Goal: Information Seeking & Learning: Learn about a topic

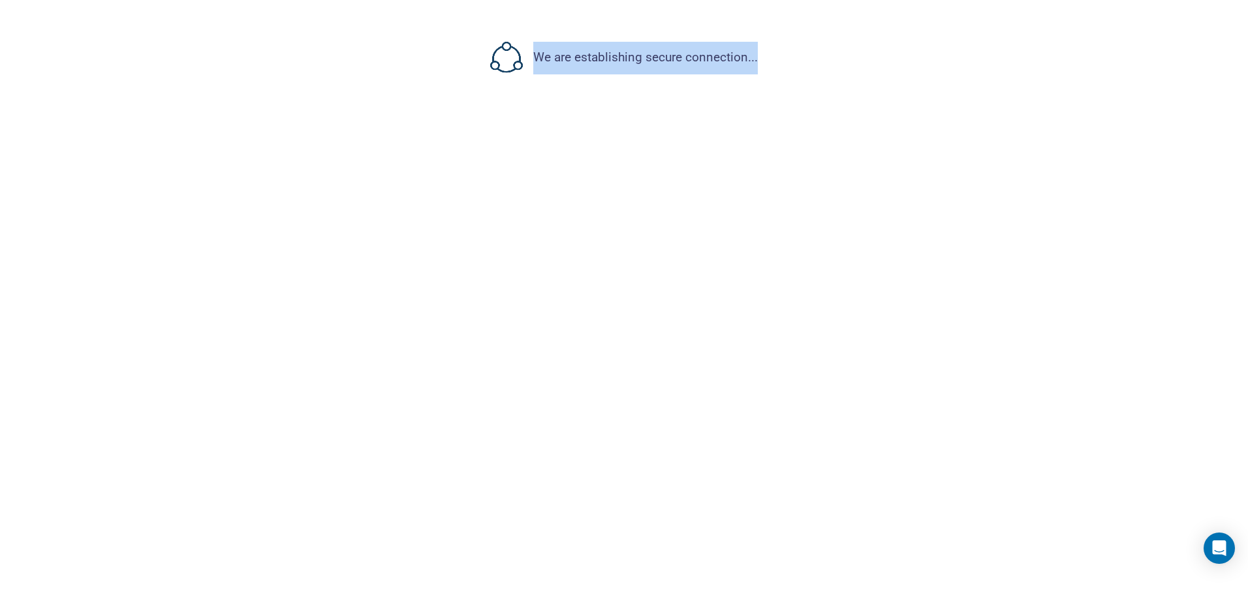
drag, startPoint x: 537, startPoint y: 59, endPoint x: 795, endPoint y: 55, distance: 258.5
click at [795, 55] on div "We are establishing secure connection..." at bounding box center [624, 58] width 1165 height 33
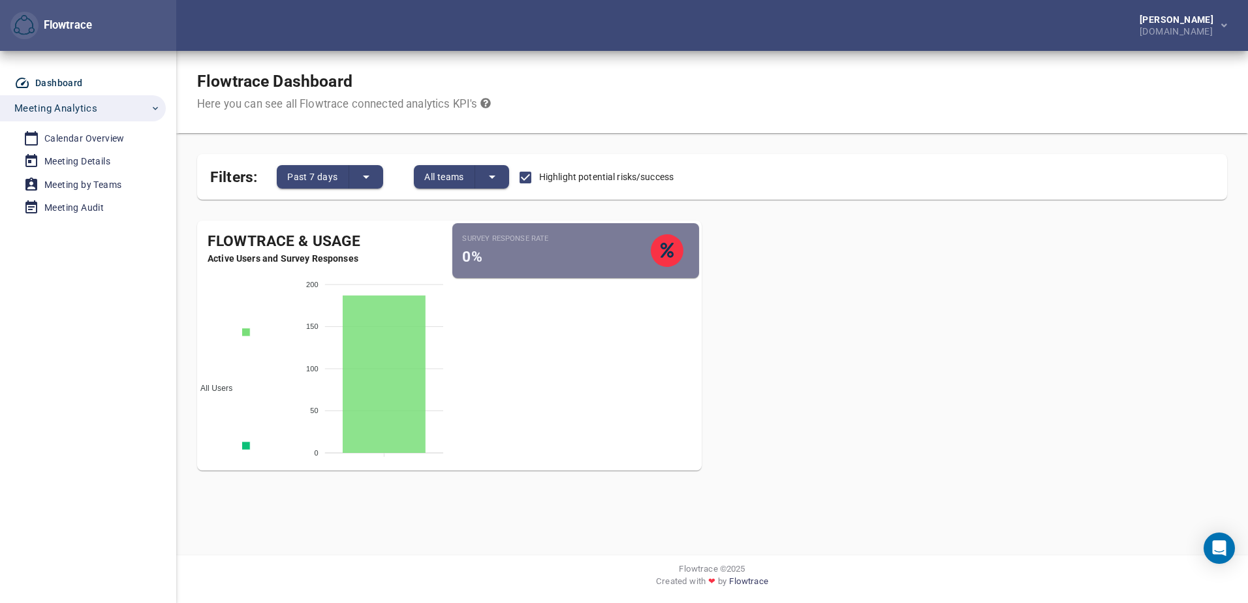
click at [919, 251] on div "Flowtrace & Usage Active Users and Survey Responses All Users Active Employees …" at bounding box center [712, 351] width 1051 height 282
click at [50, 109] on span "Meeting Analytics" at bounding box center [55, 108] width 83 height 17
click at [1183, 26] on div "[DOMAIN_NAME]" at bounding box center [1179, 30] width 79 height 12
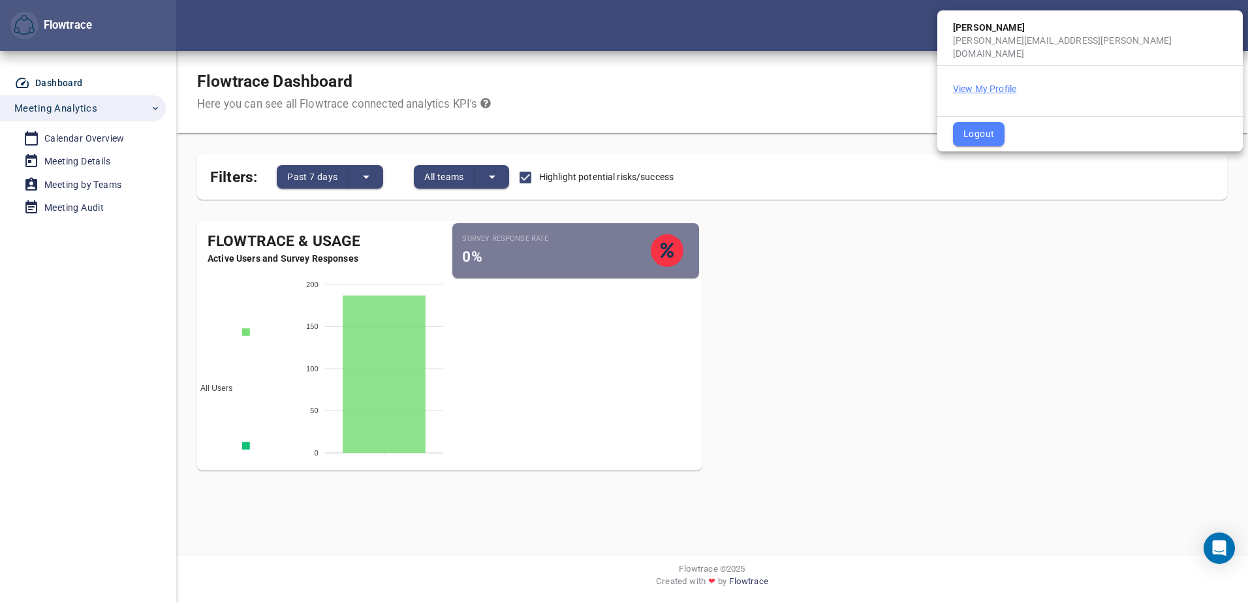
click at [981, 82] on button "View My Profile" at bounding box center [984, 88] width 63 height 13
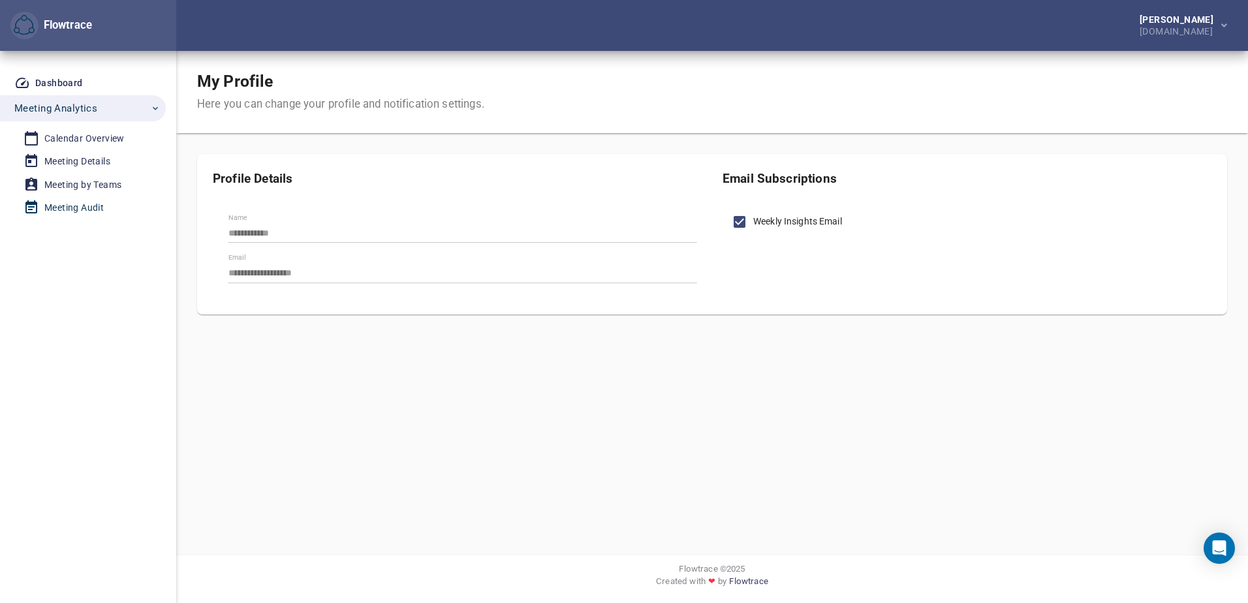
click at [84, 208] on div "Meeting Audit" at bounding box center [73, 208] width 59 height 16
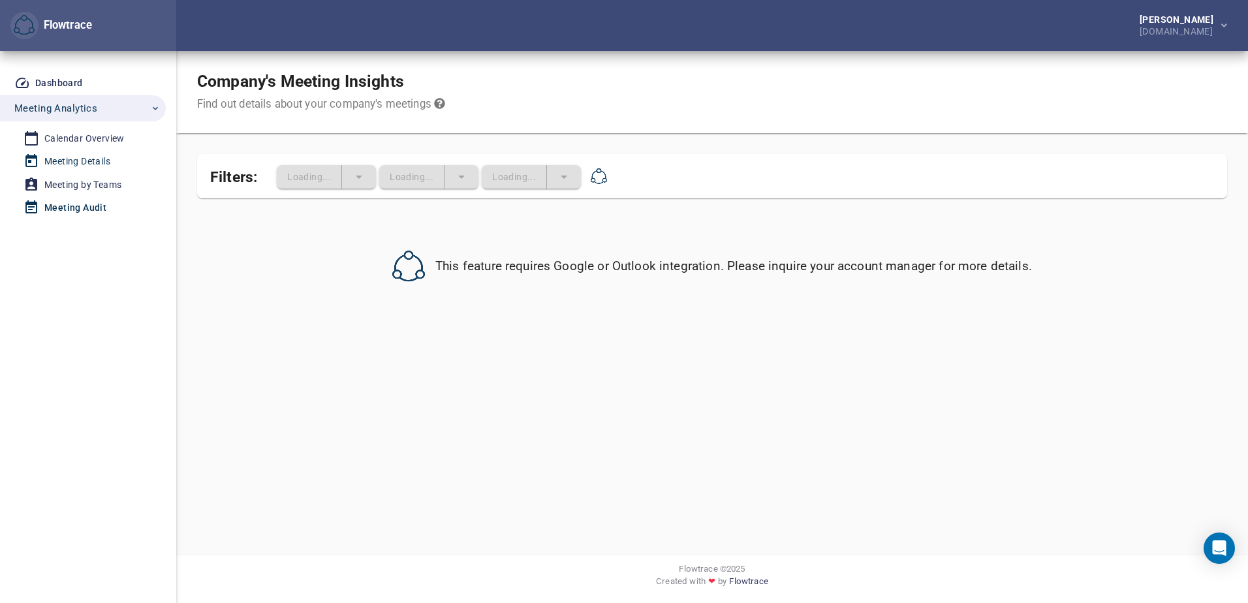
click at [73, 161] on div "Meeting Details" at bounding box center [77, 161] width 66 height 16
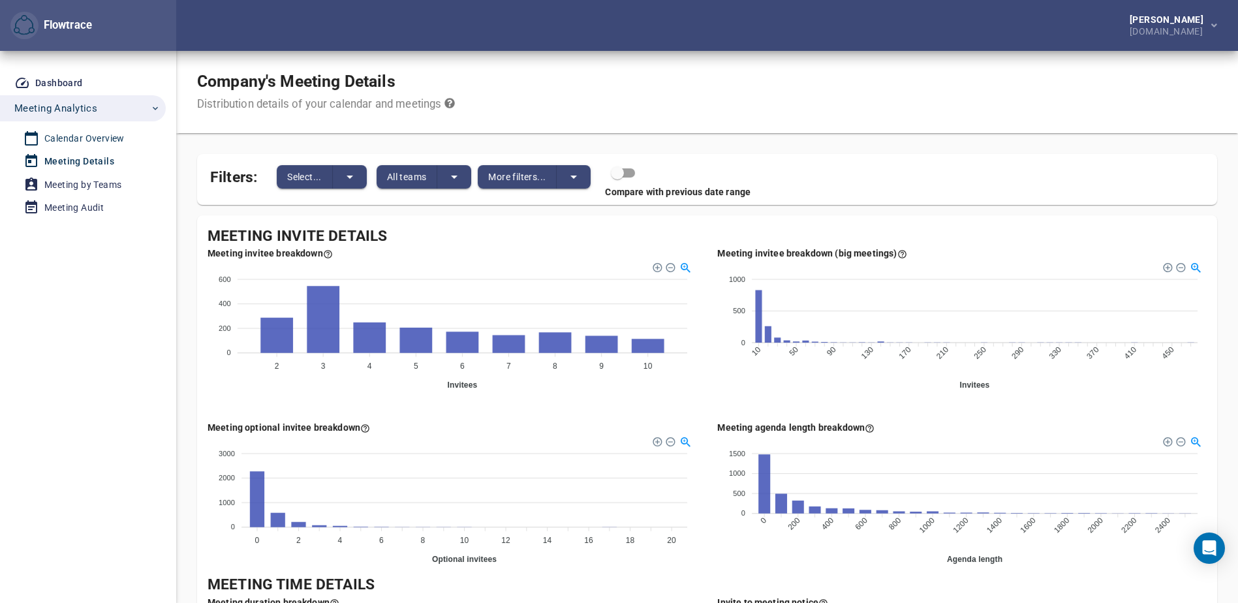
click at [78, 135] on div "Calendar Overview" at bounding box center [84, 139] width 80 height 16
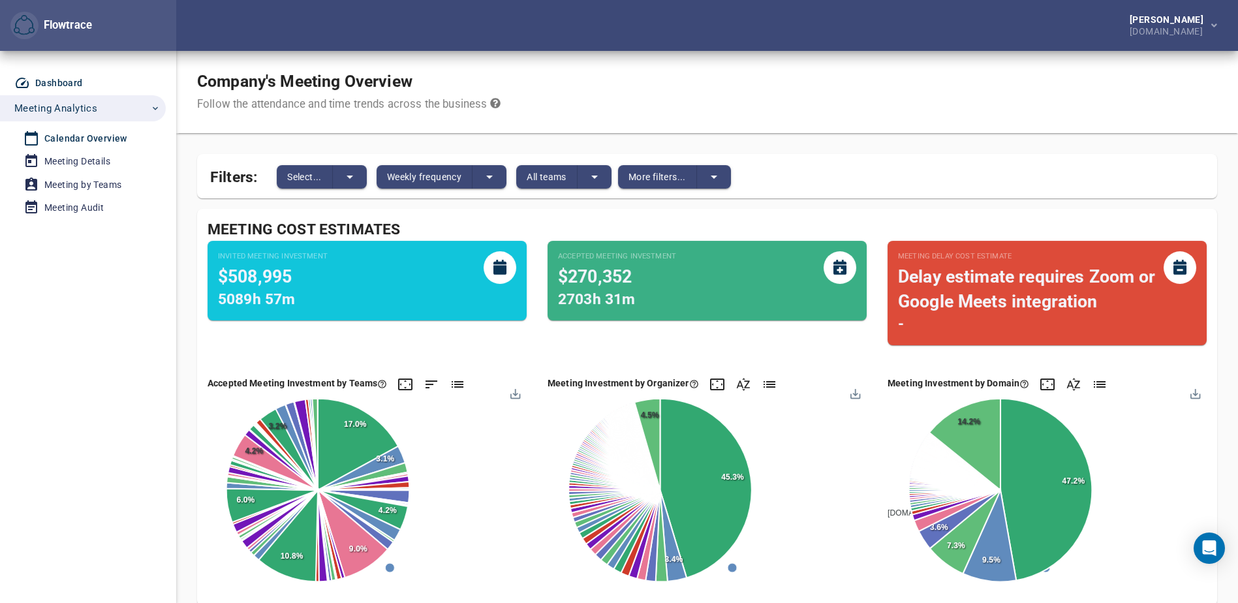
click at [59, 82] on div "Dashboard" at bounding box center [59, 83] width 48 height 16
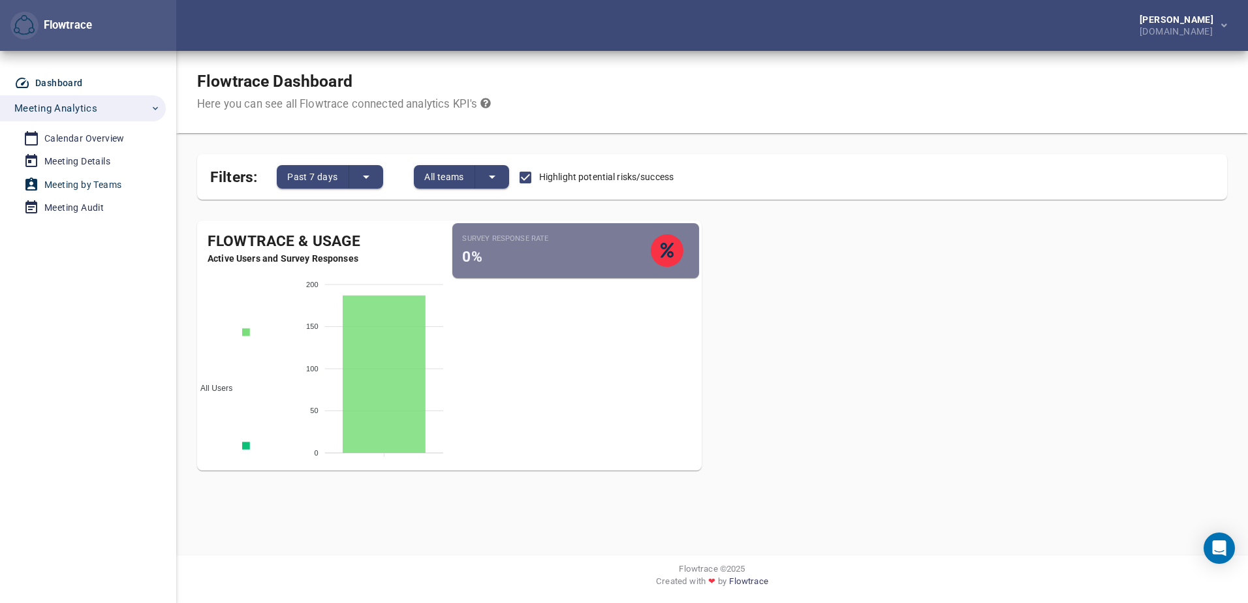
click at [93, 181] on div "Meeting by Teams" at bounding box center [82, 185] width 77 height 16
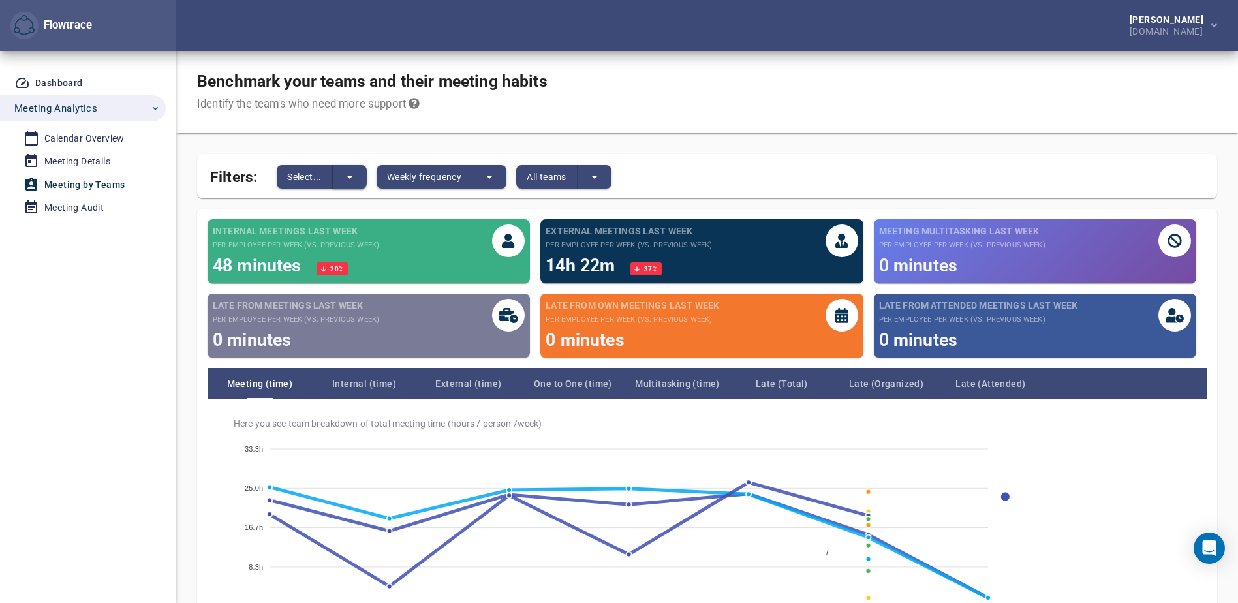
click at [354, 178] on icon "split button" at bounding box center [350, 177] width 16 height 16
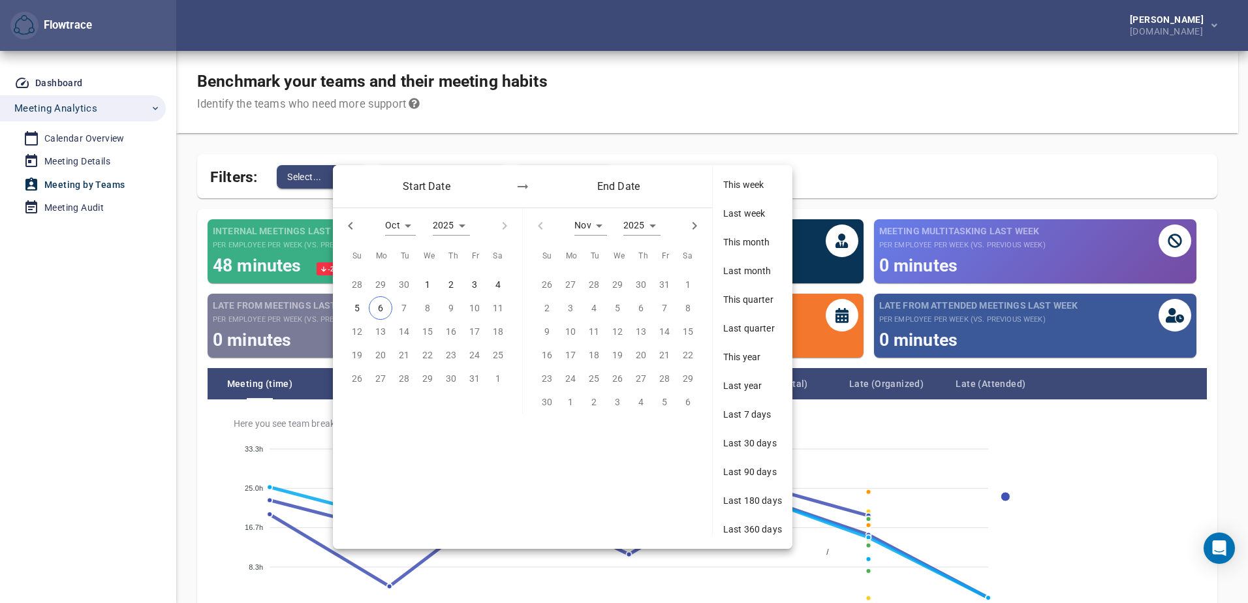
click at [349, 178] on div "Start Date End Date" at bounding box center [522, 186] width 379 height 42
click at [703, 130] on div at bounding box center [624, 301] width 1248 height 603
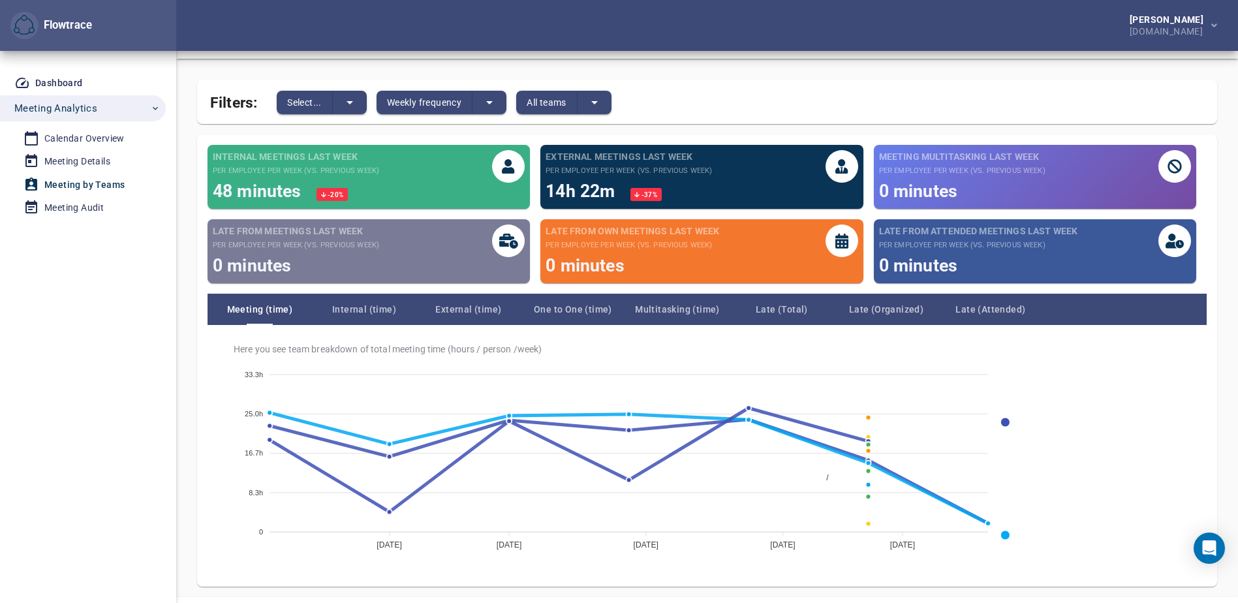
scroll to position [116, 0]
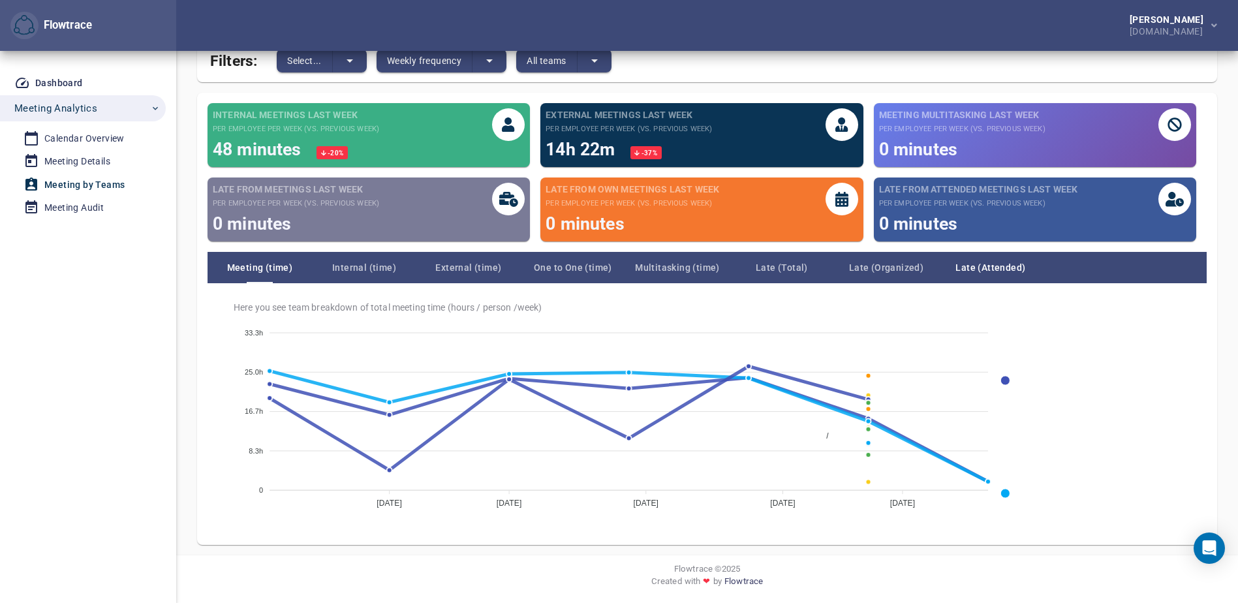
click at [1007, 260] on span "Late (Attended)" at bounding box center [991, 268] width 104 height 16
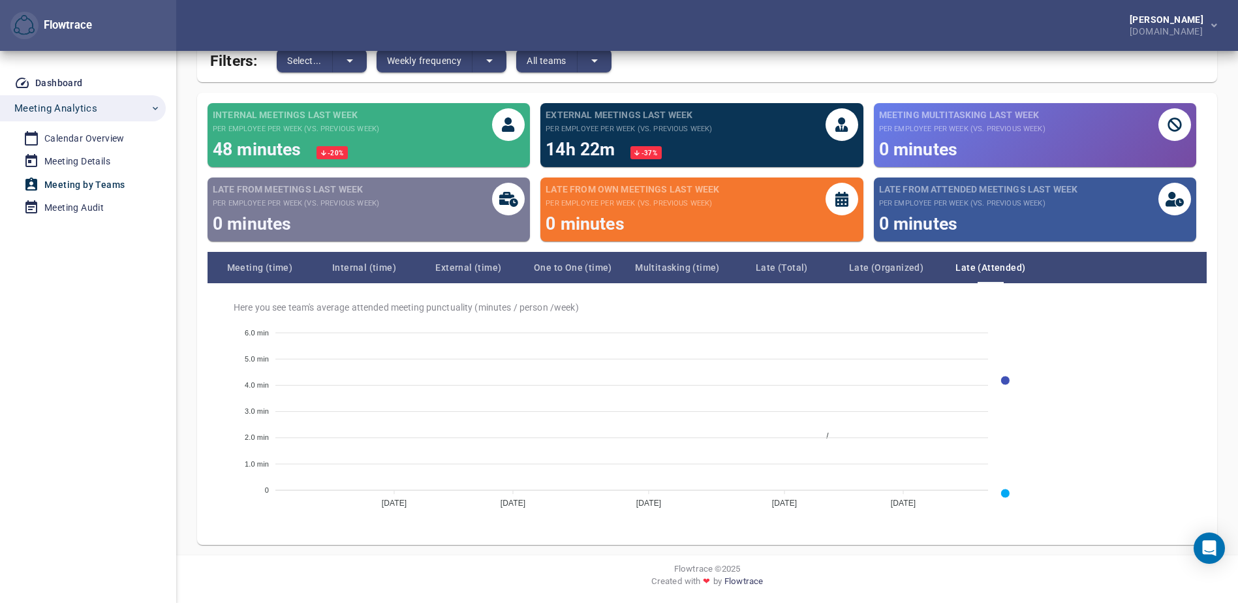
click at [996, 264] on span "Late (Attended)" at bounding box center [991, 268] width 104 height 16
click at [889, 266] on span "Late (Organized)" at bounding box center [886, 268] width 104 height 16
click at [788, 264] on span "Late (Total)" at bounding box center [782, 268] width 104 height 16
click at [661, 267] on span "Multitasking (time)" at bounding box center [677, 268] width 104 height 16
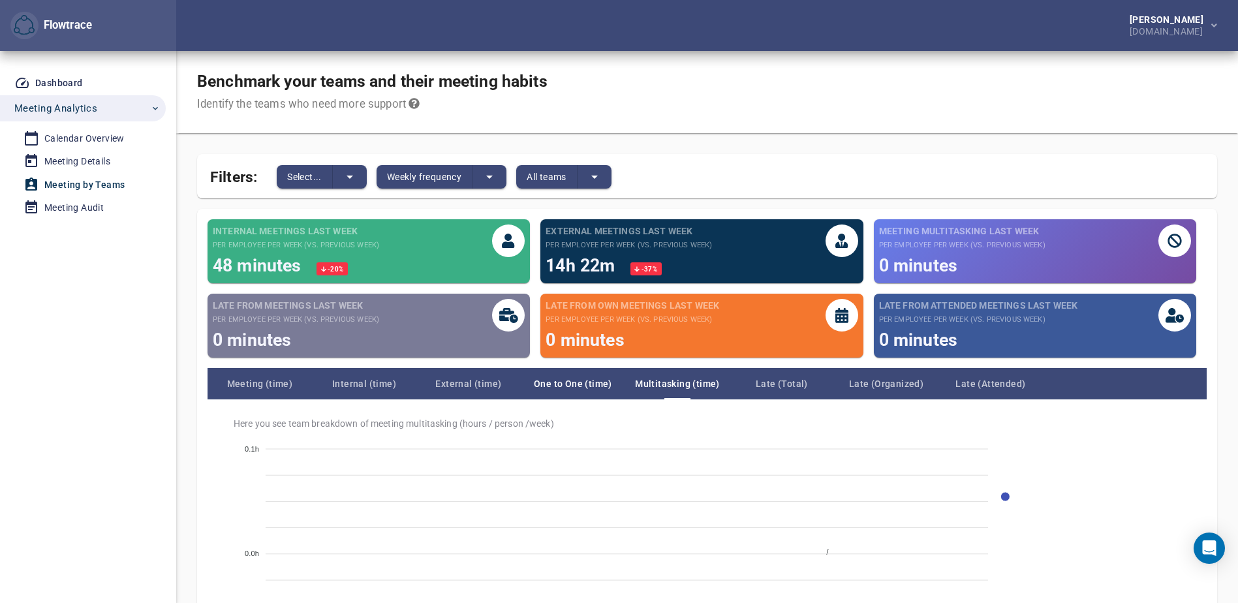
click at [558, 382] on span "One to One (time)" at bounding box center [573, 384] width 104 height 16
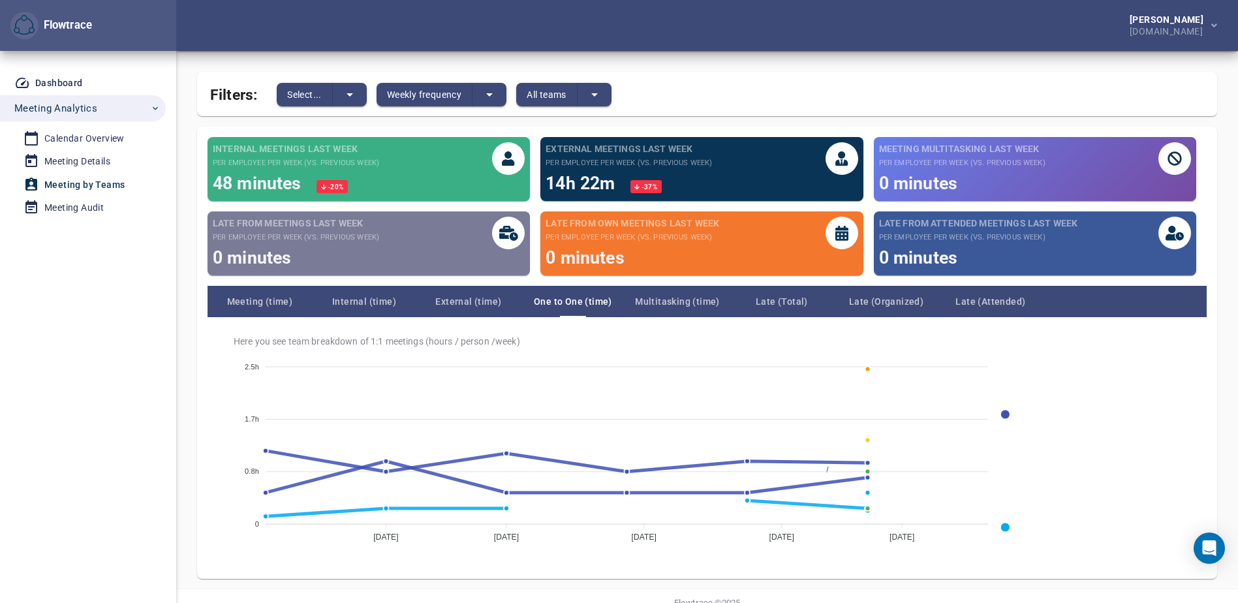
scroll to position [116, 0]
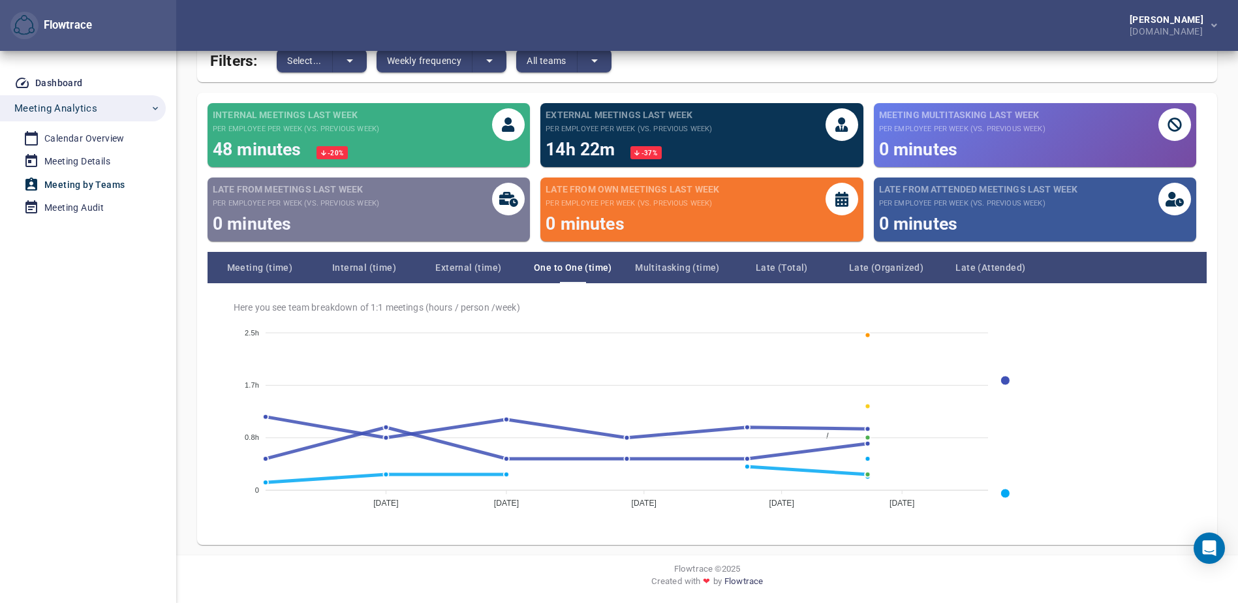
click at [455, 264] on span "External (time)" at bounding box center [468, 268] width 104 height 16
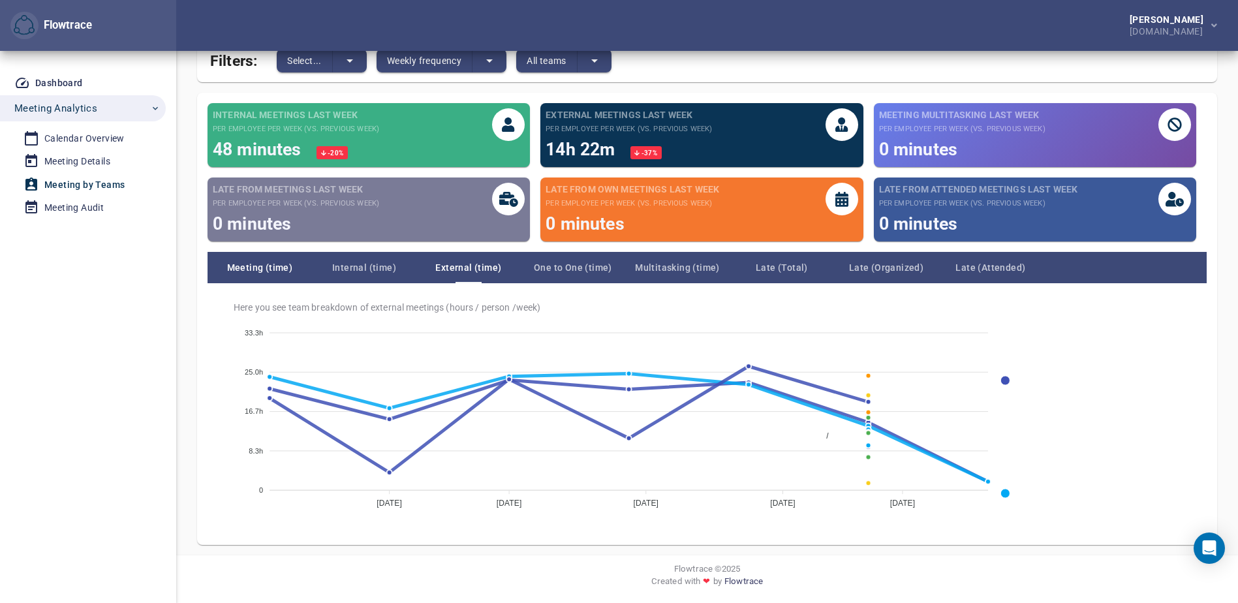
click at [279, 270] on span "Meeting (time)" at bounding box center [260, 268] width 104 height 16
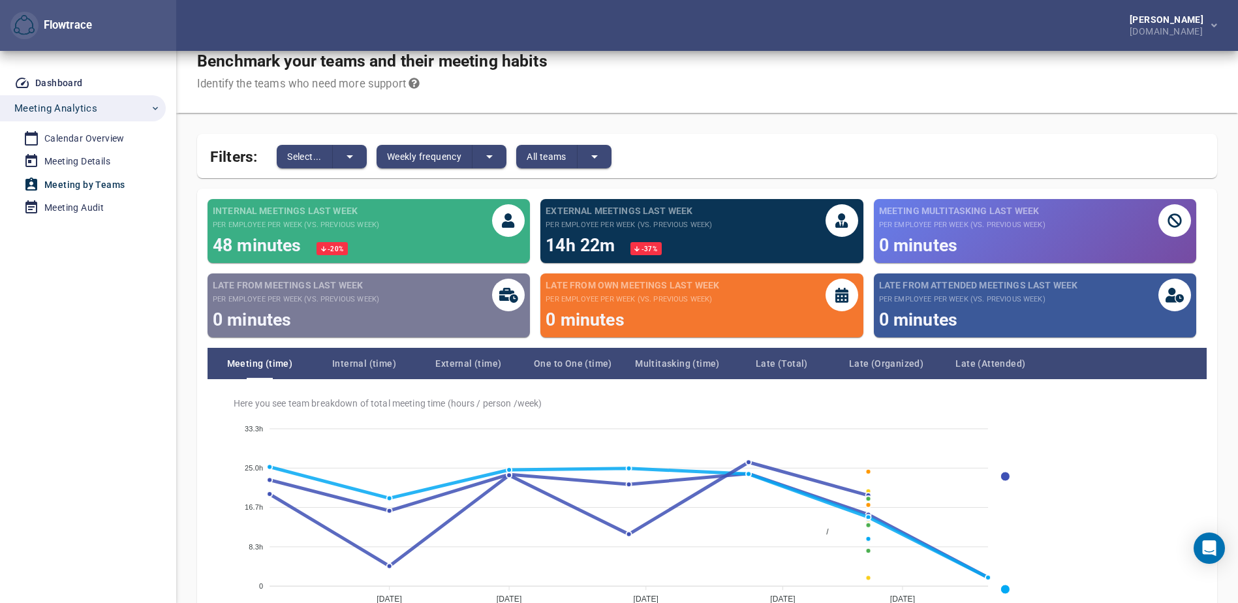
scroll to position [0, 0]
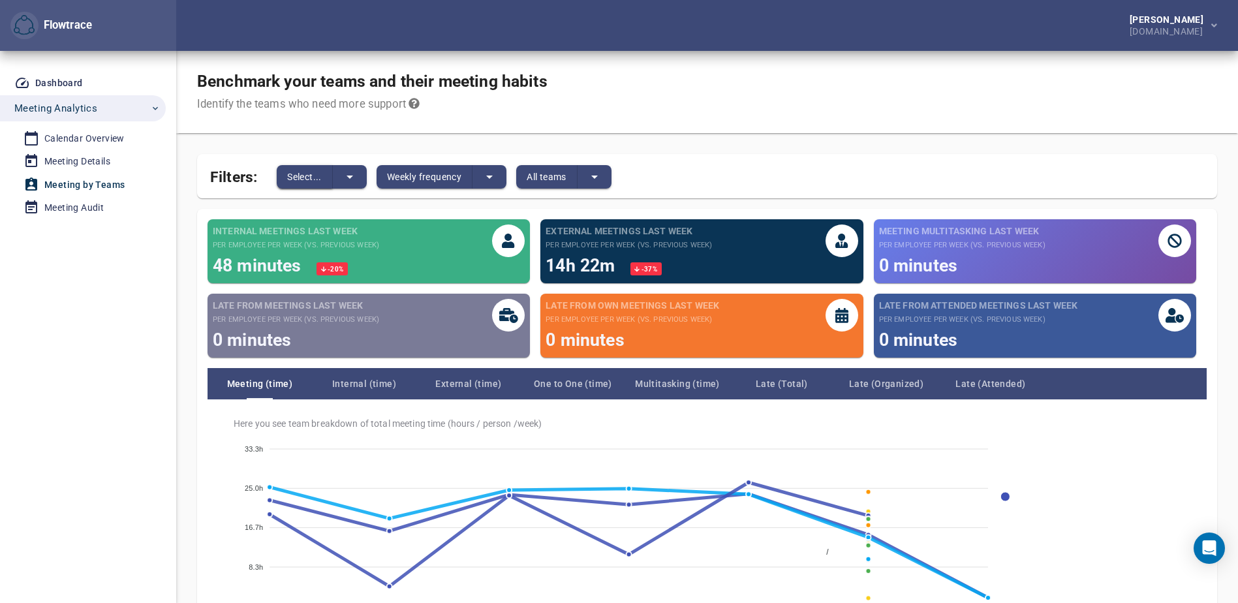
click at [326, 165] on button "Select..." at bounding box center [305, 177] width 56 height 24
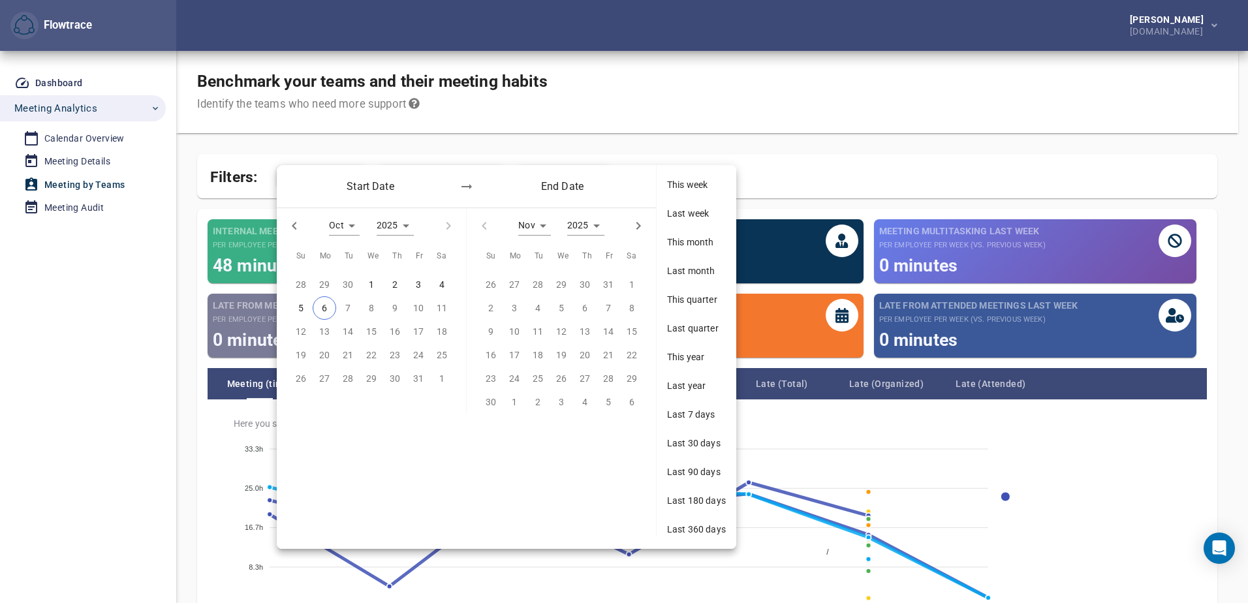
click at [887, 159] on div at bounding box center [624, 301] width 1248 height 603
